Goal: Task Accomplishment & Management: Use online tool/utility

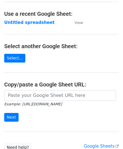
scroll to position [28, 0]
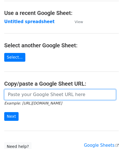
drag, startPoint x: 15, startPoint y: 94, endPoint x: 30, endPoint y: 83, distance: 19.6
click at [15, 94] on input "url" at bounding box center [60, 94] width 112 height 11
paste input "https://docs.google.com/spreadsheets/d/1bRSAEWKQ6FwrblUgOK5A92uX1rgrTzwFMcjCAt2…"
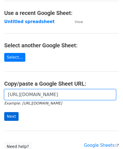
type input "https://docs.google.com/spreadsheets/d/1bRSAEWKQ6FwrblUgOK5A92uX1rgrTzwFMcjCAt2…"
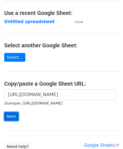
click at [12, 116] on input "Next" at bounding box center [11, 116] width 14 height 9
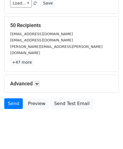
scroll to position [69, 0]
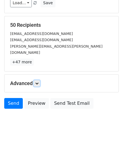
drag, startPoint x: 37, startPoint y: 76, endPoint x: 43, endPoint y: 80, distance: 7.4
click at [37, 82] on icon at bounding box center [36, 83] width 3 height 3
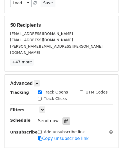
click at [65, 119] on icon at bounding box center [67, 121] width 4 height 4
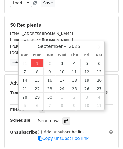
type input "[DATE] 12:00"
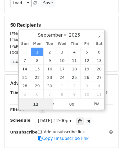
paste input "Hour"
type input "2"
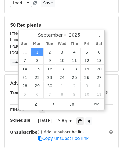
type input "[DATE] 14:00"
